Goal: Task Accomplishment & Management: Manage account settings

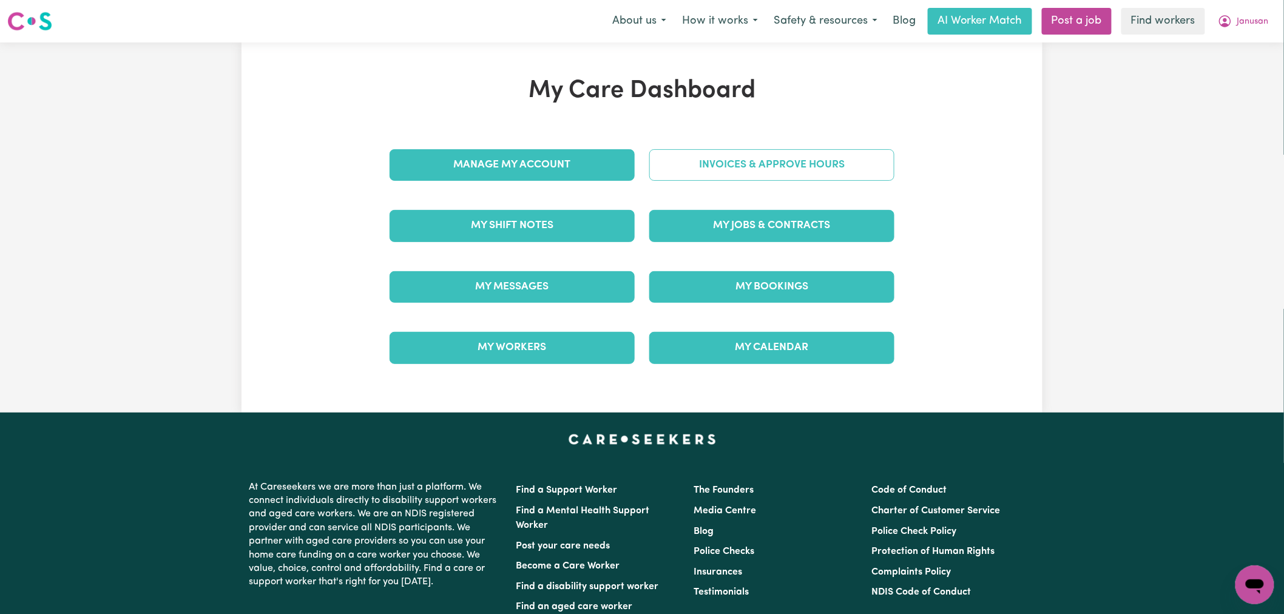
click at [774, 170] on link "Invoices & Approve Hours" at bounding box center [771, 165] width 245 height 32
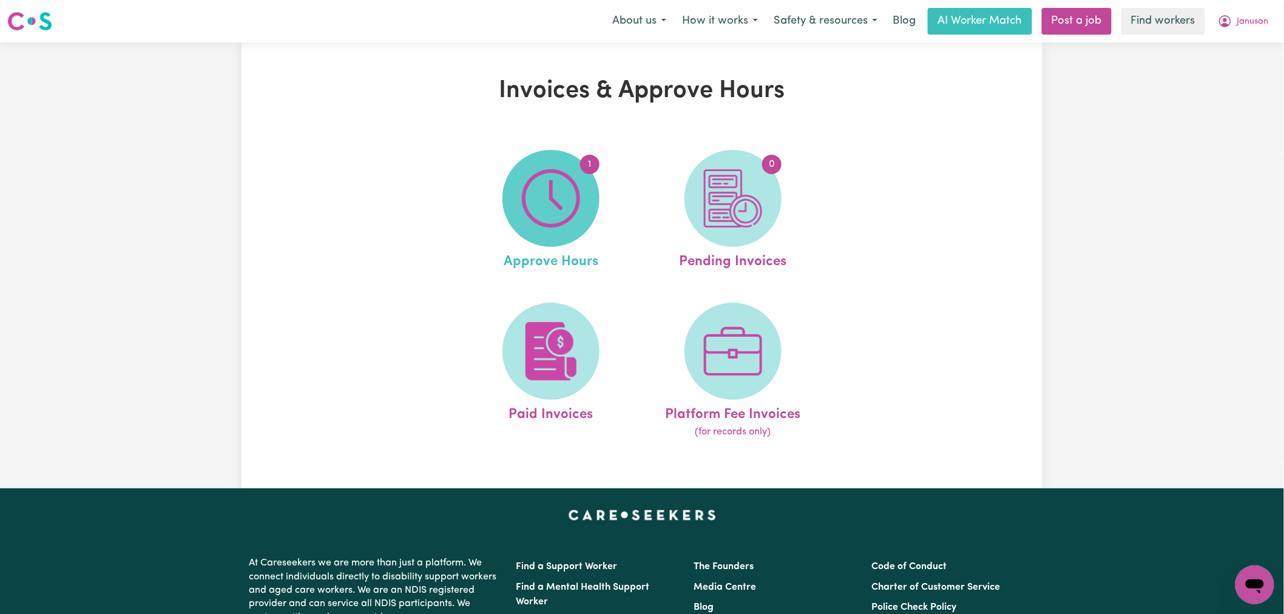
click at [554, 212] on img at bounding box center [551, 198] width 58 height 58
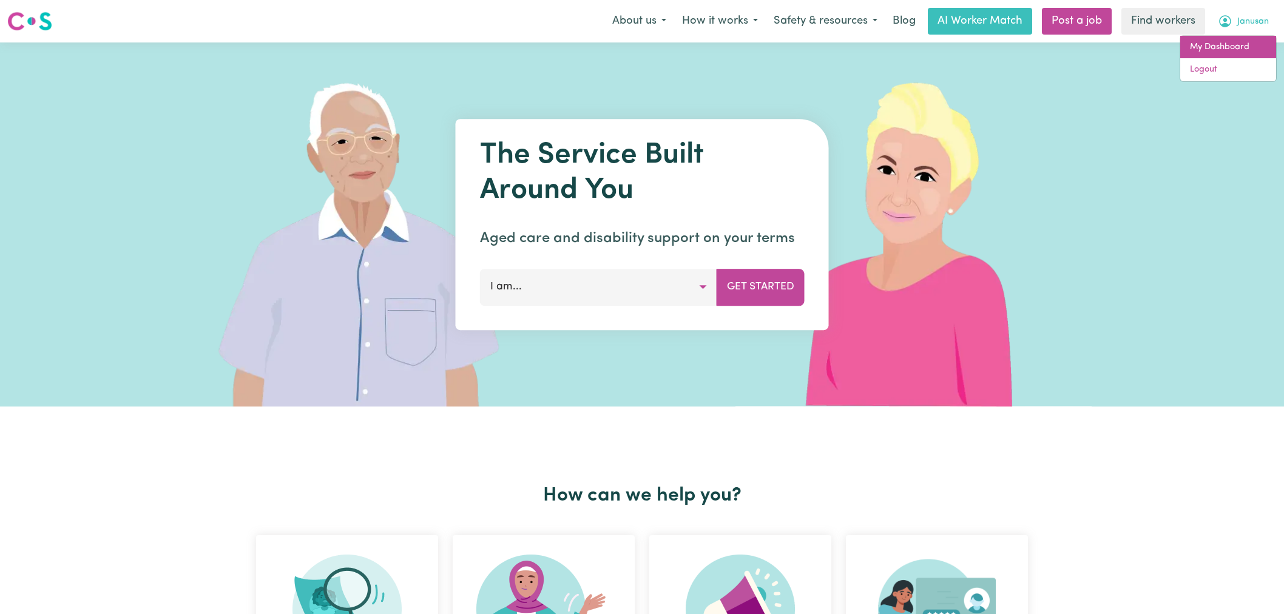
drag, startPoint x: 0, startPoint y: 0, endPoint x: 1245, endPoint y: 46, distance: 1245.3
click at [1245, 46] on link "My Dashboard" at bounding box center [1228, 47] width 96 height 23
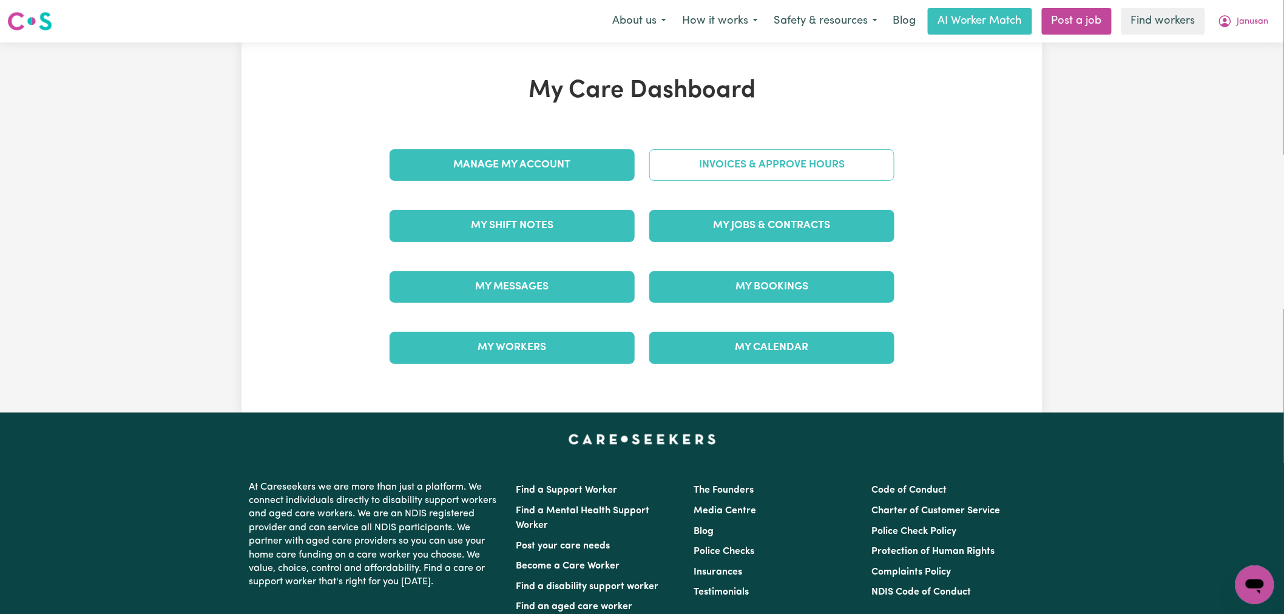
click at [766, 171] on link "Invoices & Approve Hours" at bounding box center [771, 165] width 245 height 32
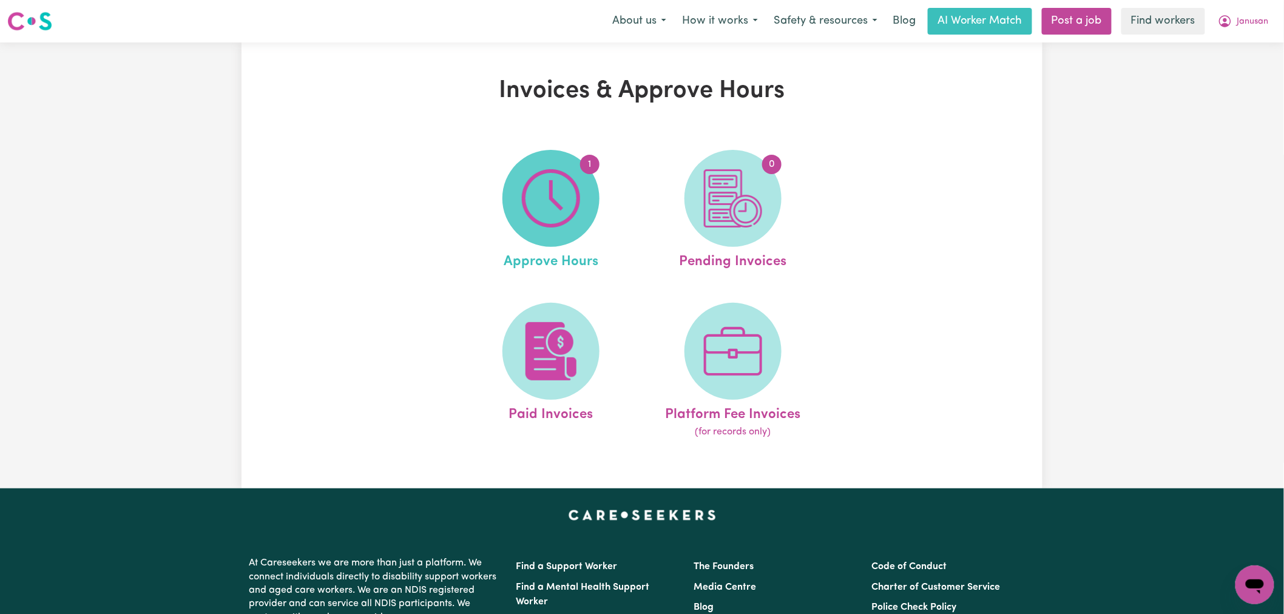
click at [564, 209] on img at bounding box center [551, 198] width 58 height 58
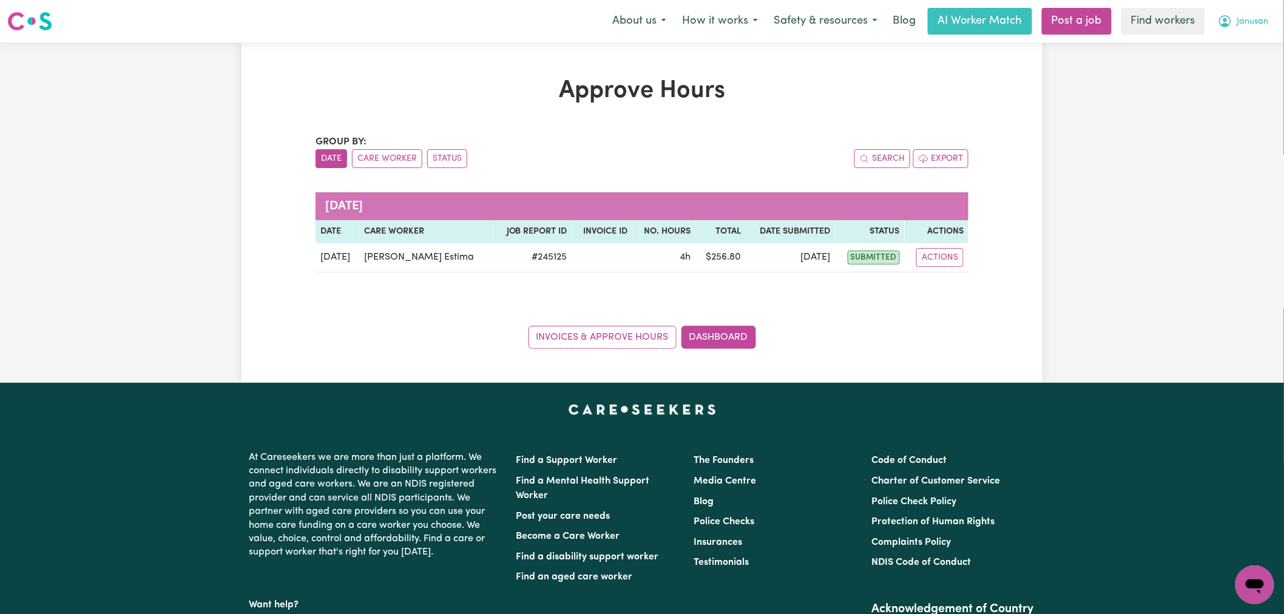
click at [1238, 21] on span "Janusan" at bounding box center [1253, 21] width 32 height 13
click at [1236, 50] on link "My Dashboard" at bounding box center [1228, 47] width 96 height 23
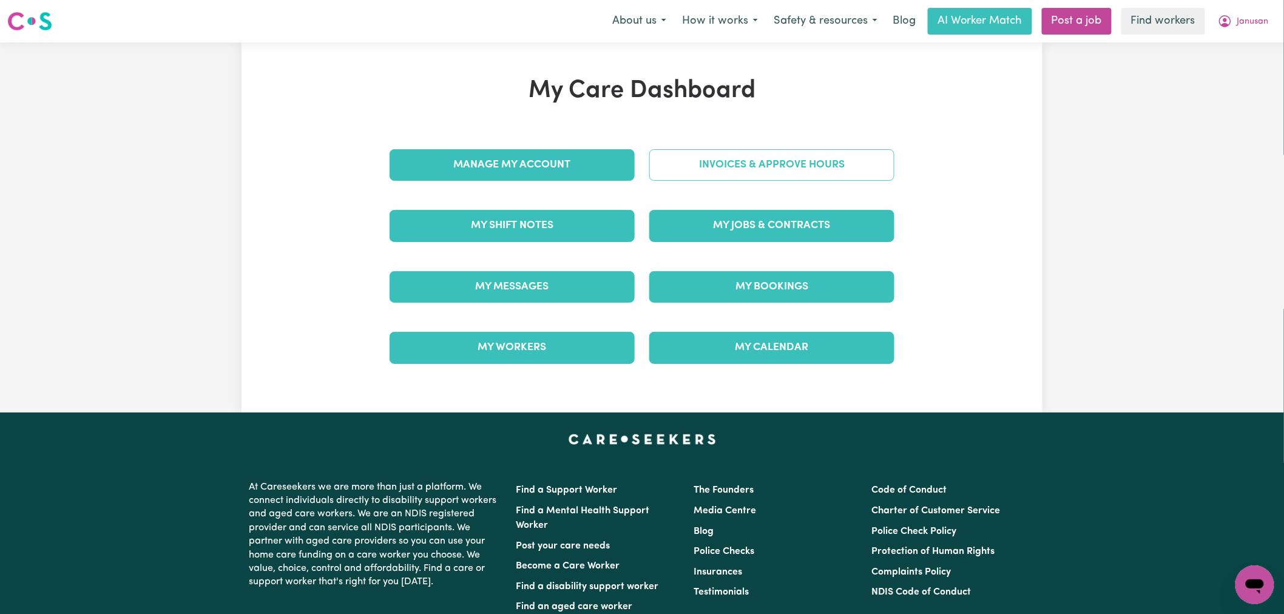
click at [834, 174] on link "Invoices & Approve Hours" at bounding box center [771, 165] width 245 height 32
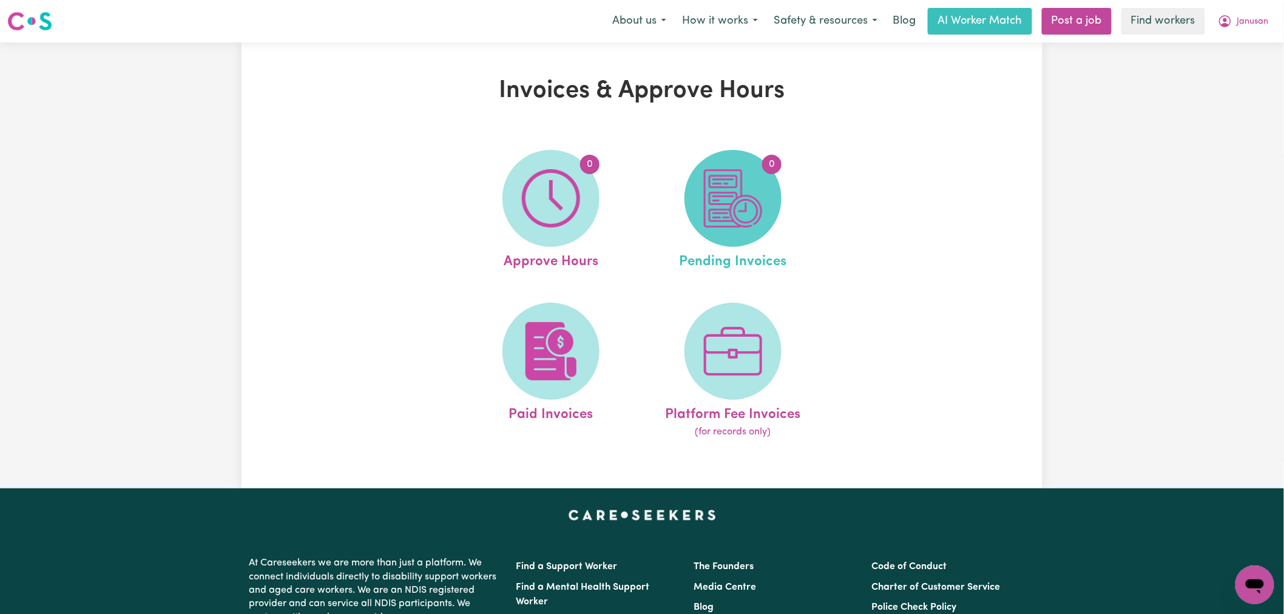
click at [768, 189] on span "0" at bounding box center [732, 198] width 97 height 97
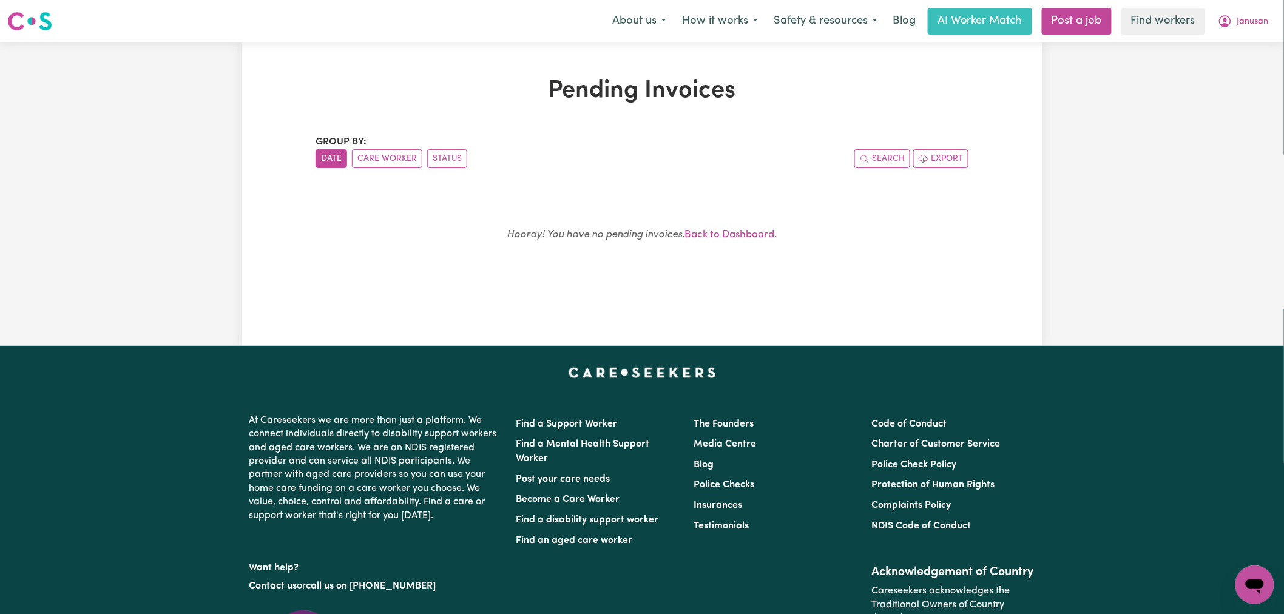
click at [816, 221] on div "Hooray! You have no pending invoices. Back to Dashboard ." at bounding box center [642, 240] width 624 height 86
drag, startPoint x: 797, startPoint y: 244, endPoint x: 435, endPoint y: 223, distance: 362.8
click at [435, 223] on div "Hooray! You have no pending invoices. Back to Dashboard ." at bounding box center [642, 240] width 624 height 86
click at [471, 213] on div "Hooray! You have no pending invoices. Back to Dashboard ." at bounding box center [642, 240] width 624 height 86
drag, startPoint x: 1239, startPoint y: 14, endPoint x: 1240, endPoint y: 34, distance: 20.1
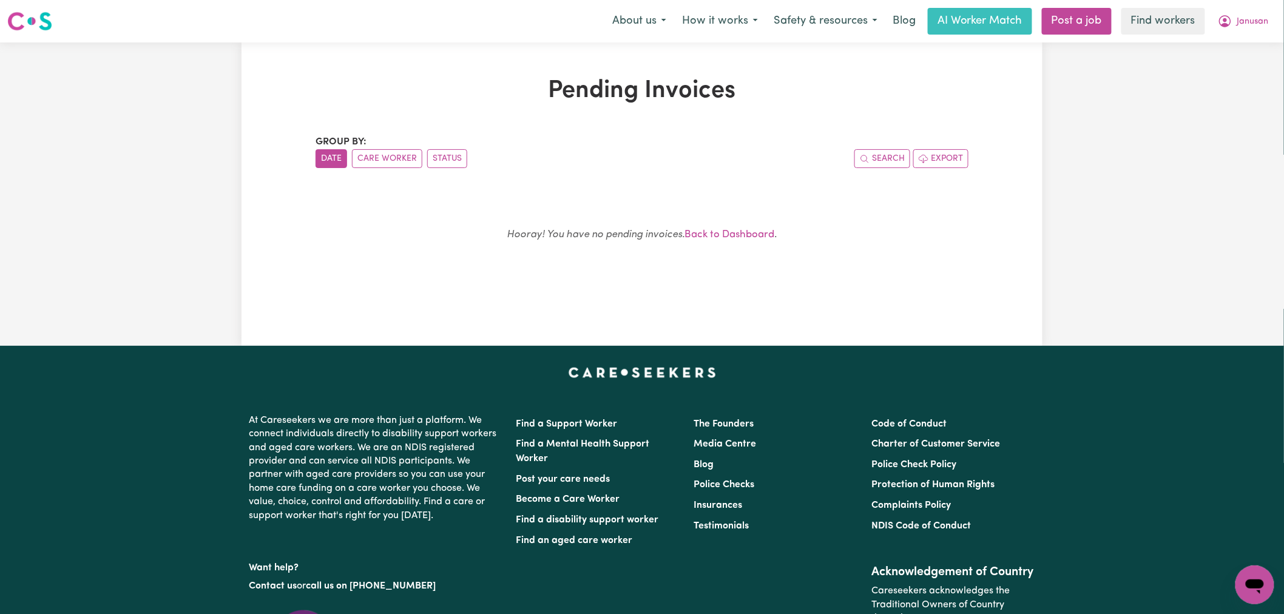
click at [1239, 14] on button "Janusan" at bounding box center [1243, 20] width 67 height 25
click at [1235, 66] on link "Logout" at bounding box center [1228, 69] width 96 height 23
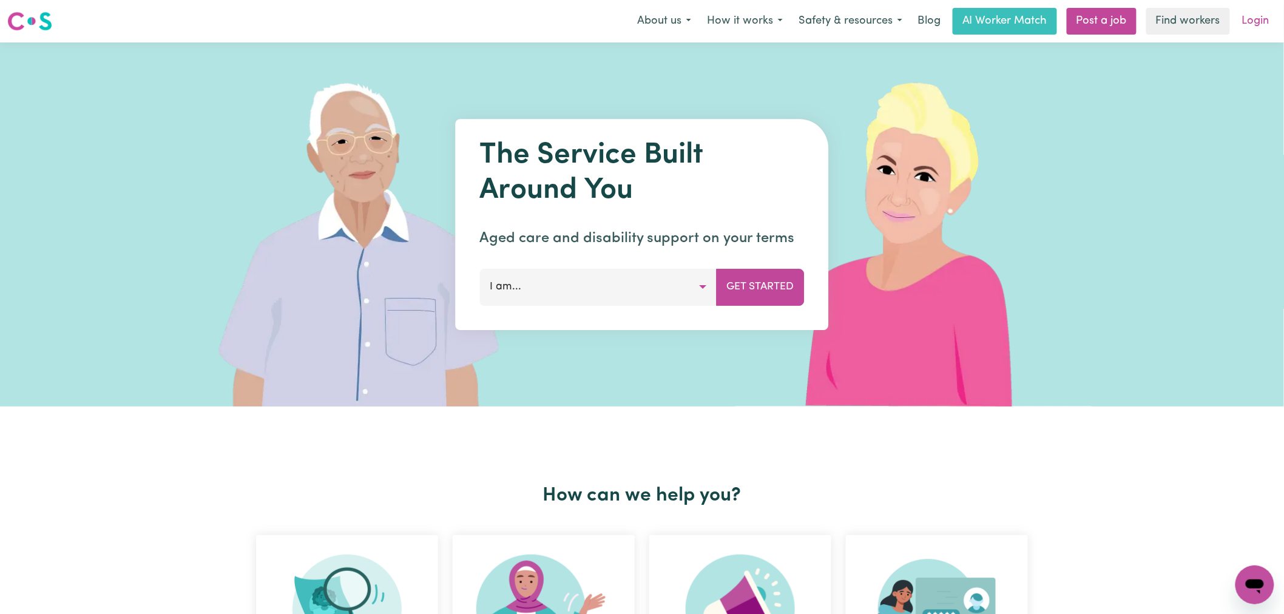
click at [1257, 25] on link "Login" at bounding box center [1256, 21] width 42 height 27
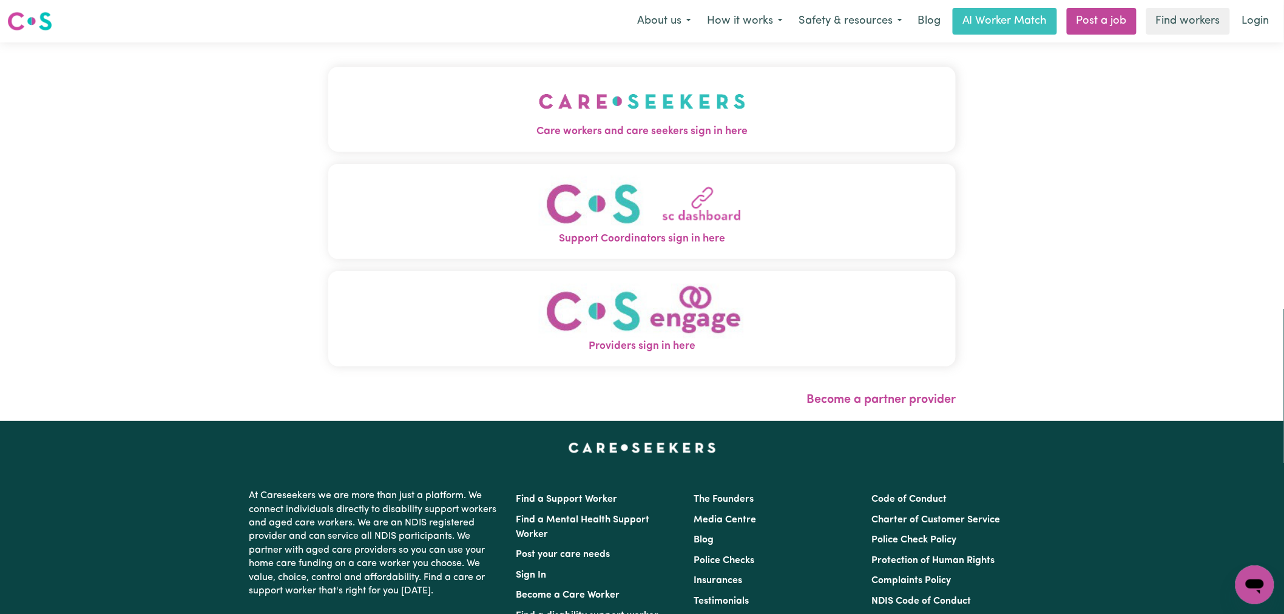
click at [539, 106] on img "Care workers and care seekers sign in here" at bounding box center [642, 101] width 207 height 45
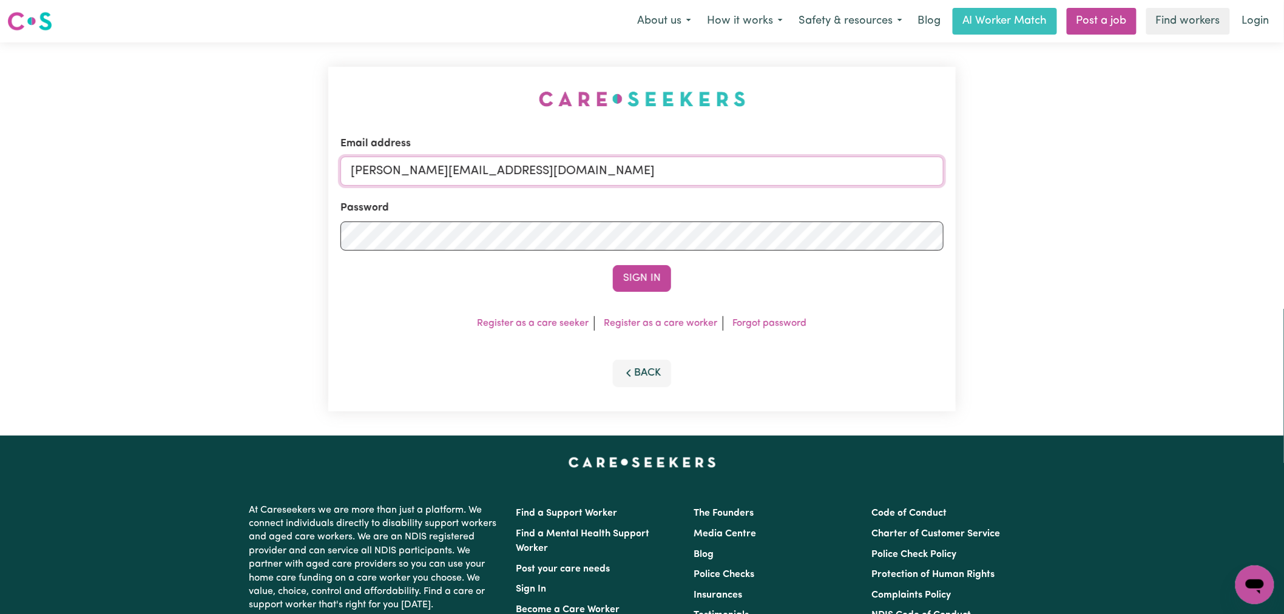
click at [575, 180] on input "[PERSON_NAME][EMAIL_ADDRESS][DOMAIN_NAME]" at bounding box center [641, 171] width 603 height 29
click at [646, 161] on input "[EMAIL_ADDRESS][DOMAIN_NAME]" at bounding box center [641, 171] width 603 height 29
drag, startPoint x: 493, startPoint y: 164, endPoint x: 411, endPoint y: 161, distance: 82.0
click at [411, 161] on input "superuser~ [PERSON_NAME][EMAIL_ADDRESS][PERSON_NAME][DOMAIN_NAME]" at bounding box center [641, 171] width 603 height 29
click at [430, 168] on input "superuser~ [PERSON_NAME][EMAIL_ADDRESS][PERSON_NAME][DOMAIN_NAME]" at bounding box center [641, 171] width 603 height 29
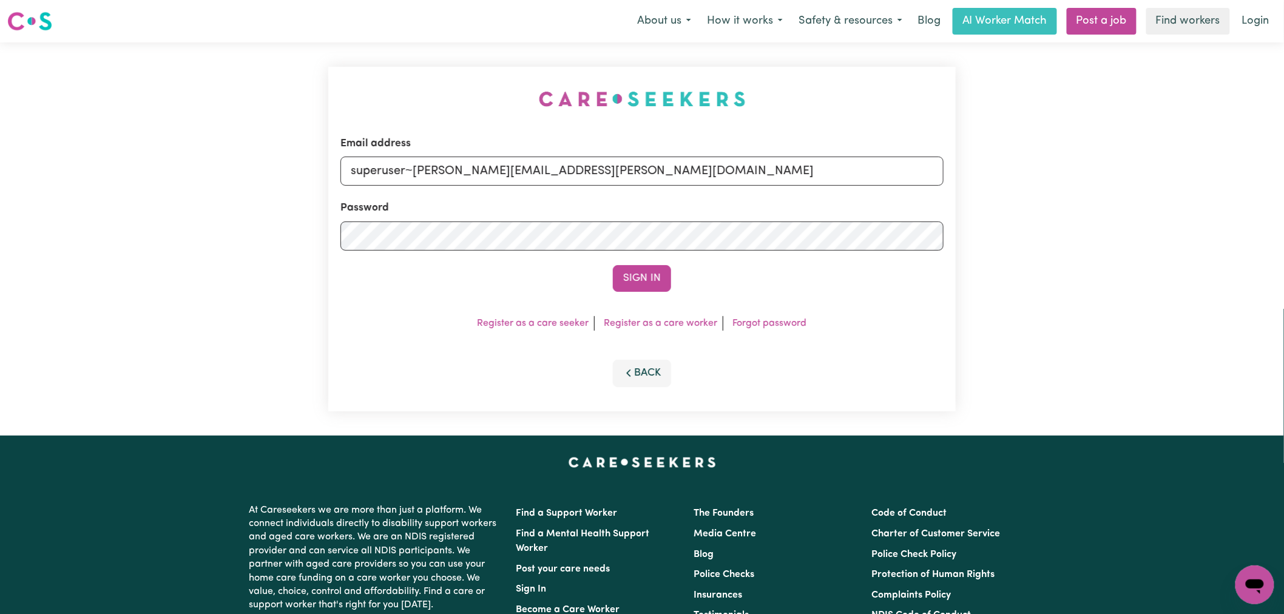
type input "superuser~[PERSON_NAME][EMAIL_ADDRESS][PERSON_NAME][DOMAIN_NAME]"
click at [613, 265] on button "Sign In" at bounding box center [642, 278] width 58 height 27
